Goal: Task Accomplishment & Management: Use online tool/utility

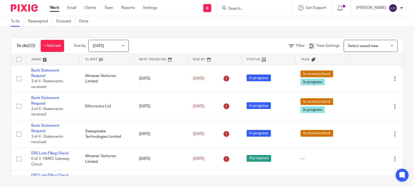
click at [87, 60] on link at bounding box center [107, 59] width 54 height 11
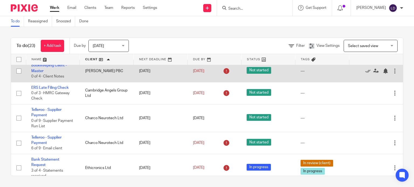
scroll to position [146, 0]
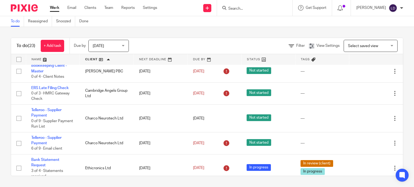
click at [251, 11] on div at bounding box center [254, 8] width 75 height 16
click at [248, 8] on input "Search" at bounding box center [252, 8] width 49 height 5
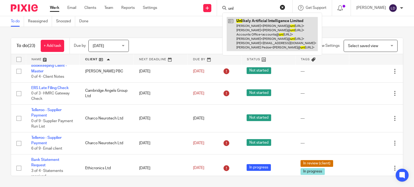
type input "unl"
click at [267, 31] on link at bounding box center [272, 34] width 91 height 34
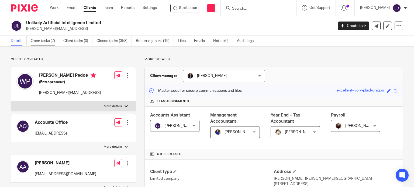
click at [52, 41] on link "Open tasks (7)" at bounding box center [45, 41] width 29 height 11
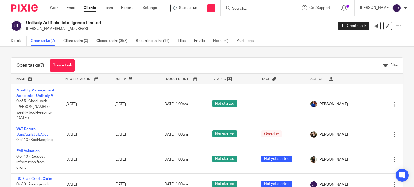
scroll to position [90, 0]
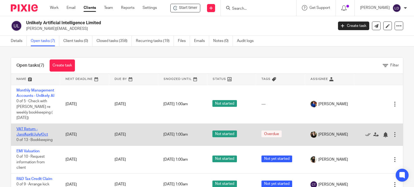
click at [28, 130] on link "VAT Return - Jan/April/July/Oct" at bounding box center [32, 131] width 32 height 9
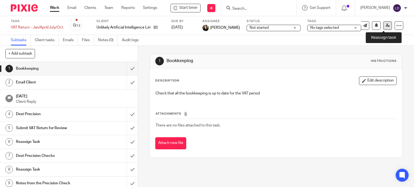
click at [386, 27] on icon at bounding box center [388, 25] width 4 height 4
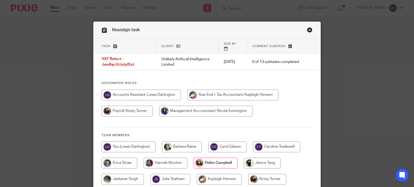
click at [140, 101] on input "radio" at bounding box center [141, 95] width 79 height 11
radio input "true"
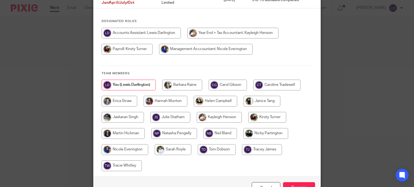
scroll to position [91, 0]
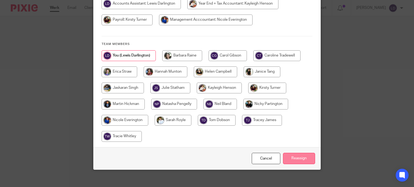
click at [296, 155] on input "Reassign" at bounding box center [299, 159] width 32 height 12
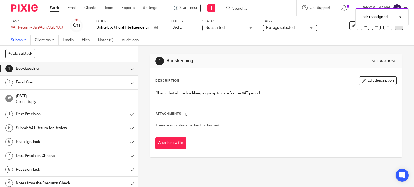
click at [396, 28] on icon at bounding box center [398, 25] width 5 height 5
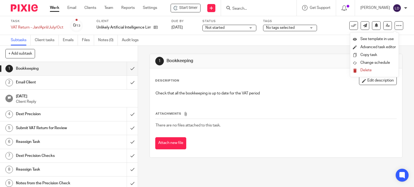
click at [210, 71] on div "Description Edit description Check that all the bookkeeping is up to date for t…" at bounding box center [276, 112] width 252 height 89
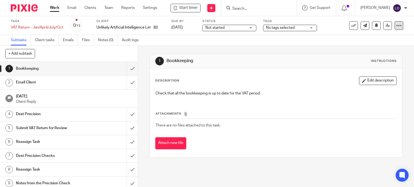
click at [396, 27] on icon at bounding box center [398, 25] width 5 height 5
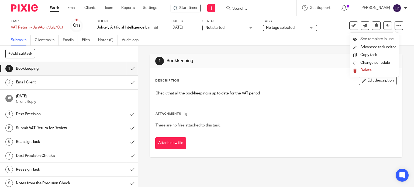
click at [374, 38] on span "See template in use" at bounding box center [376, 39] width 33 height 4
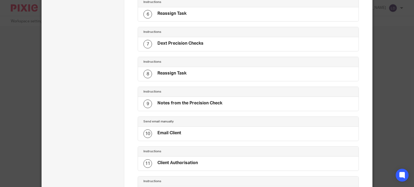
scroll to position [286, 0]
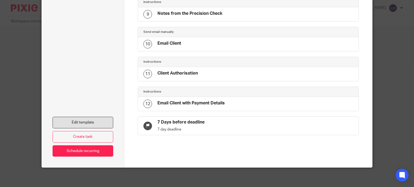
click at [91, 121] on link "Edit template" at bounding box center [83, 123] width 61 height 12
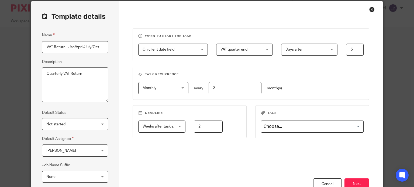
scroll to position [45, 0]
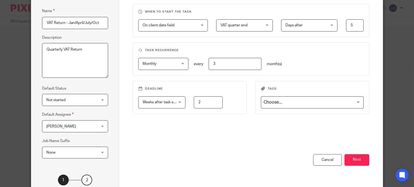
click at [95, 122] on div "[PERSON_NAME] [PERSON_NAME]" at bounding box center [75, 126] width 66 height 12
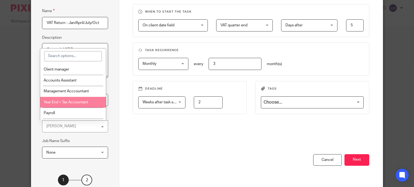
click at [124, 130] on div "When to start the task On client date field On client date field Disable On dat…" at bounding box center [251, 93] width 264 height 232
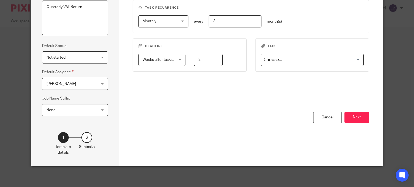
scroll to position [0, 0]
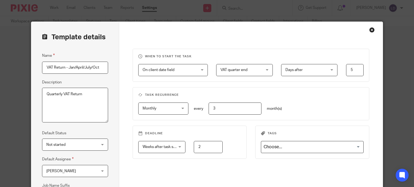
click at [370, 30] on div "Close this dialog window" at bounding box center [371, 29] width 5 height 5
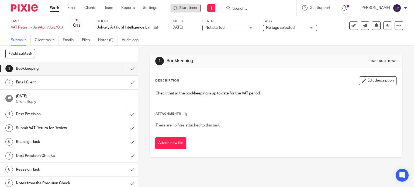
click at [186, 8] on span "Start timer" at bounding box center [188, 8] width 18 height 6
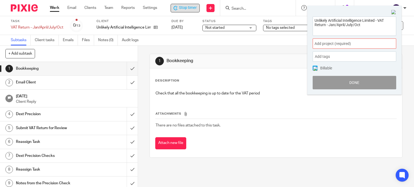
click at [331, 41] on span "Add project (required) :" at bounding box center [348, 44] width 68 height 6
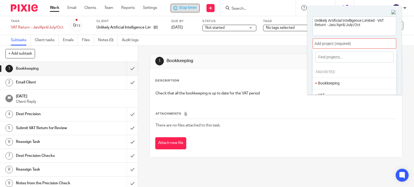
scroll to position [45, 0]
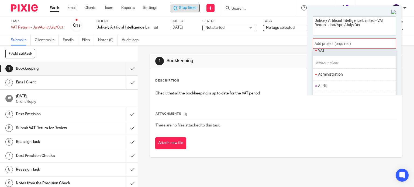
click at [323, 52] on li "VAT" at bounding box center [353, 51] width 70 height 6
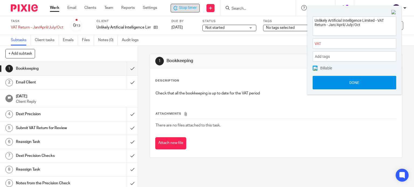
click at [337, 81] on button "Done" at bounding box center [355, 82] width 84 height 13
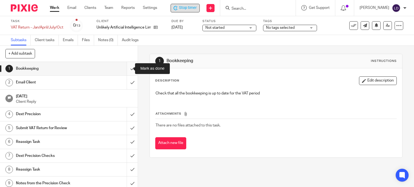
click at [125, 68] on input "submit" at bounding box center [69, 68] width 138 height 13
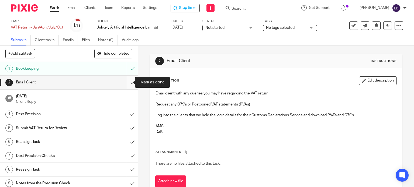
click at [124, 82] on input "submit" at bounding box center [69, 82] width 138 height 13
